Goal: Transaction & Acquisition: Purchase product/service

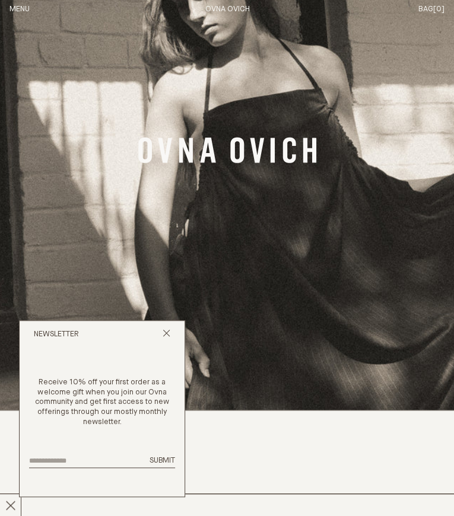
scroll to position [110, 0]
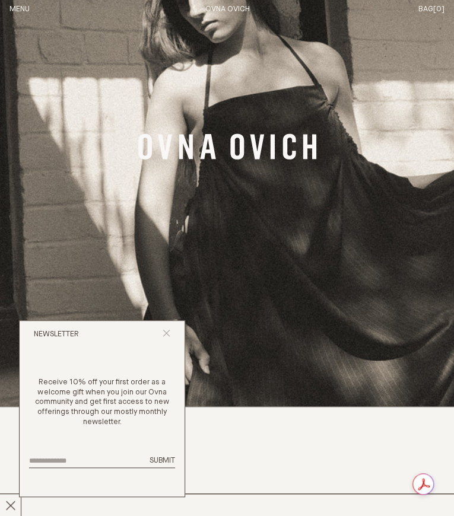
click at [167, 333] on icon "Close popup" at bounding box center [167, 333] width 8 height 8
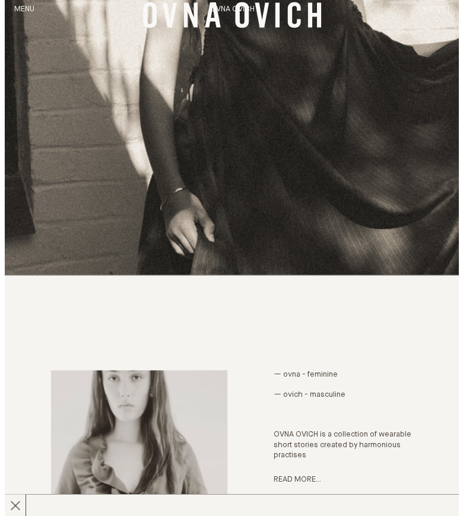
scroll to position [0, 0]
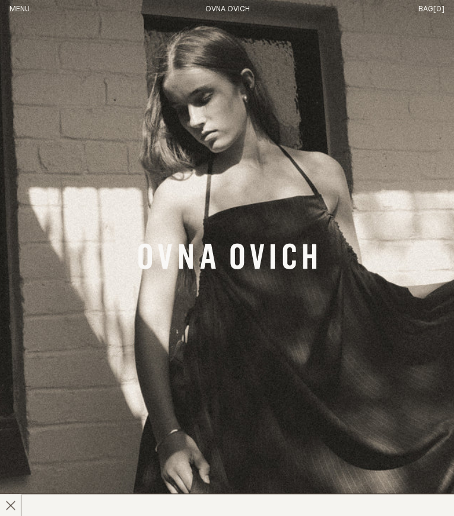
click at [17, 3] on header "OVNA OVICH Menu T: $0.00 Shop About Story Materials Practices Journal Search Lo…" at bounding box center [227, 9] width 454 height 19
click at [24, 9] on button "Menu" at bounding box center [19, 10] width 20 height 10
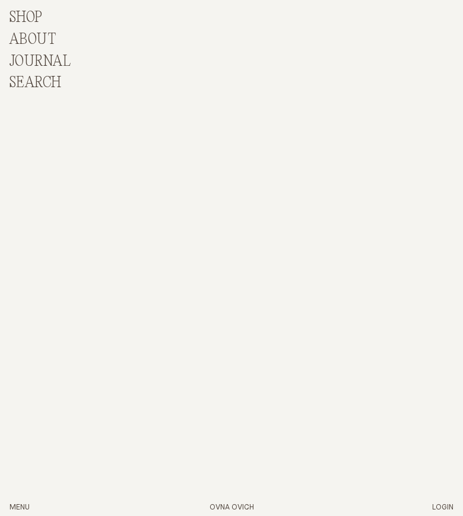
click at [39, 22] on p "Shop" at bounding box center [25, 17] width 33 height 17
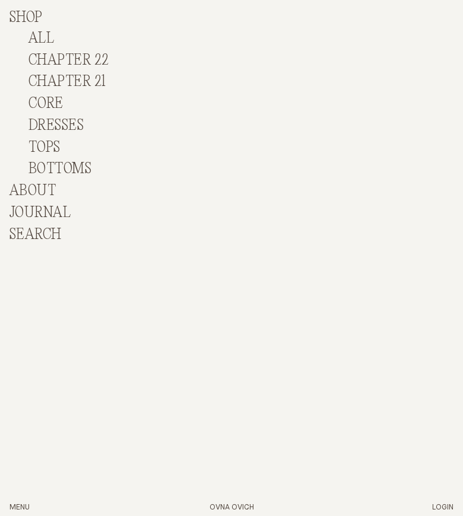
click at [52, 34] on link "ALL" at bounding box center [41, 38] width 26 height 17
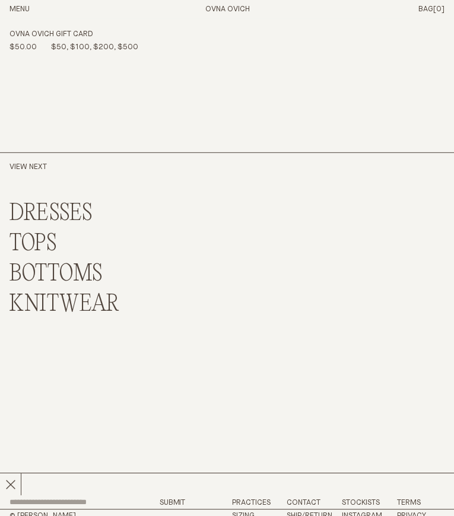
scroll to position [17323, 0]
